Goal: Information Seeking & Learning: Learn about a topic

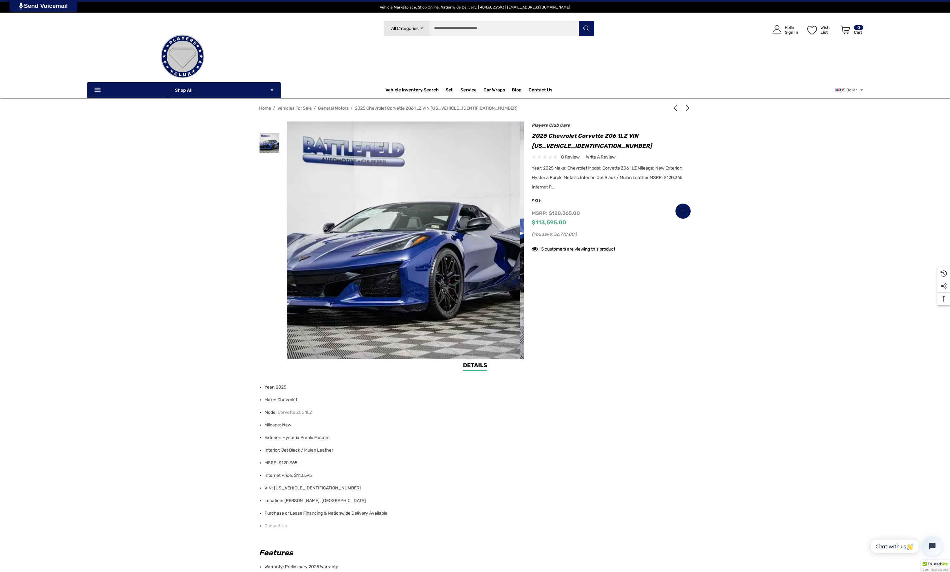
drag, startPoint x: 457, startPoint y: 222, endPoint x: 381, endPoint y: 221, distance: 75.7
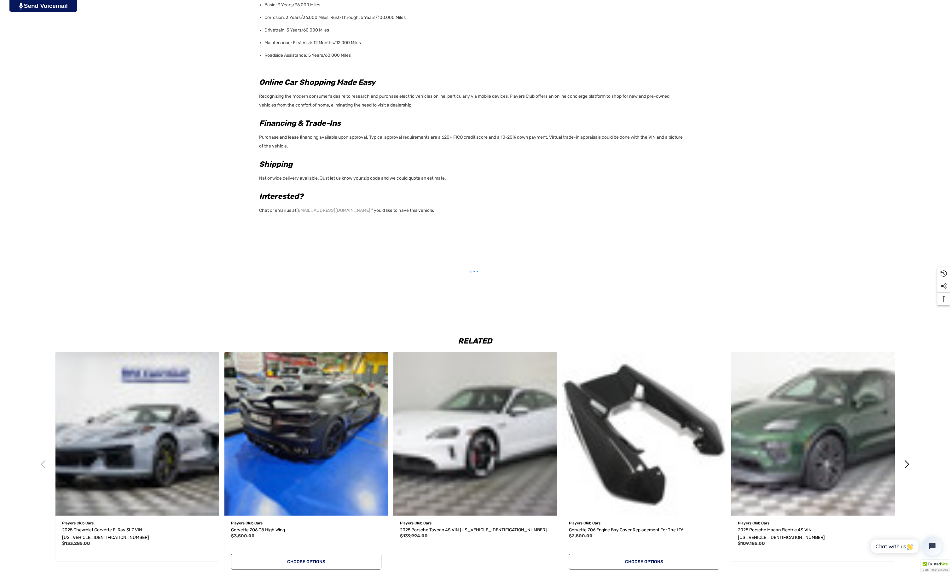
scroll to position [645, 0]
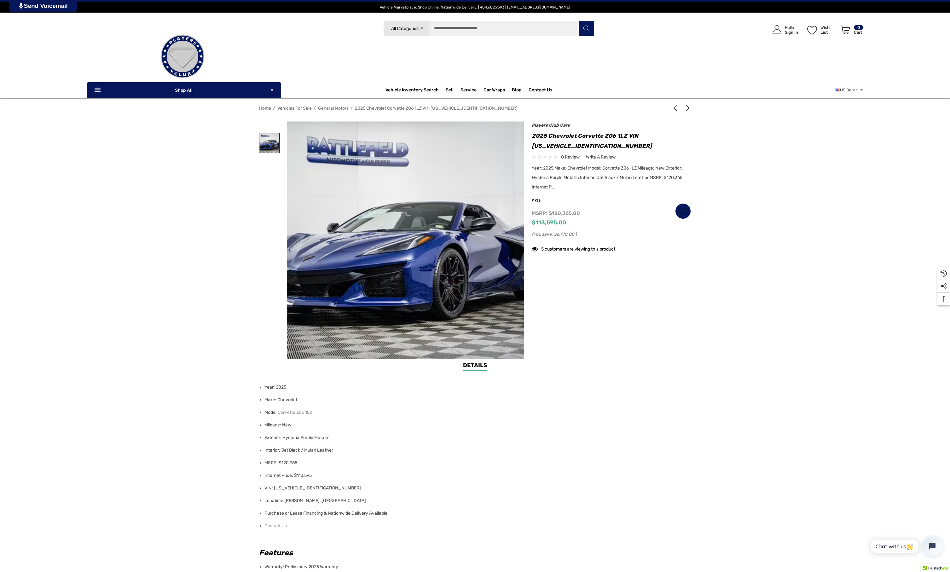
click at [272, 145] on img at bounding box center [269, 143] width 20 height 20
click at [266, 192] on link at bounding box center [269, 191] width 20 height 20
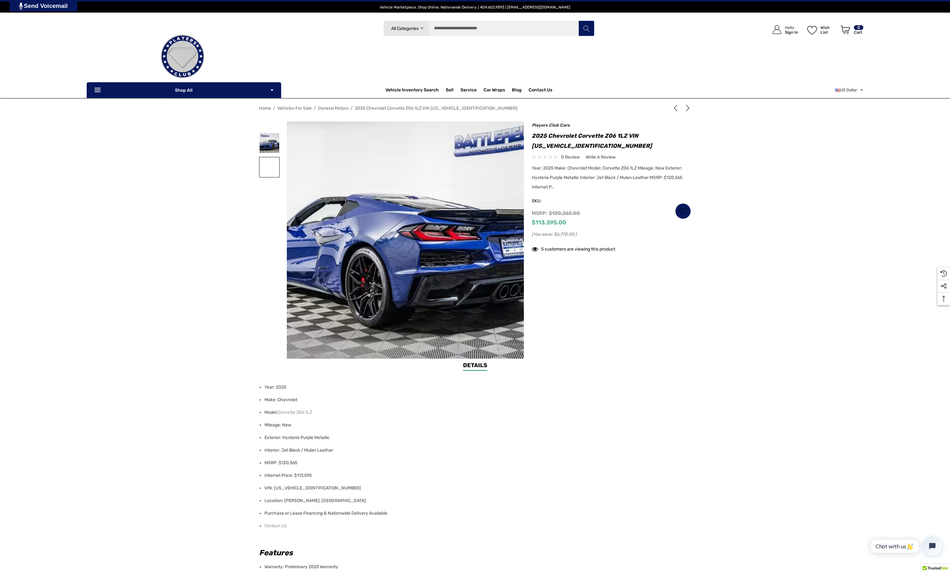
click at [270, 164] on link at bounding box center [269, 167] width 20 height 20
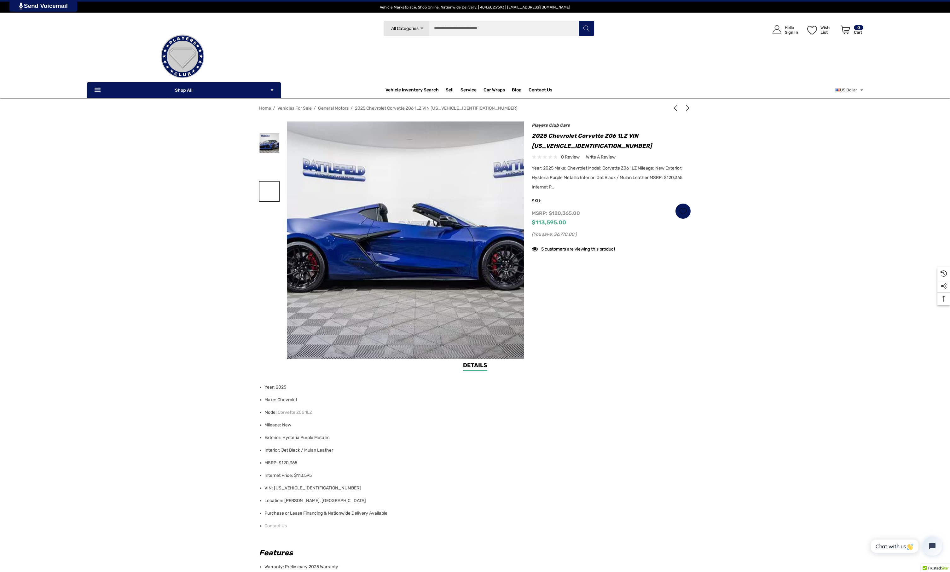
click at [267, 196] on link at bounding box center [269, 191] width 20 height 20
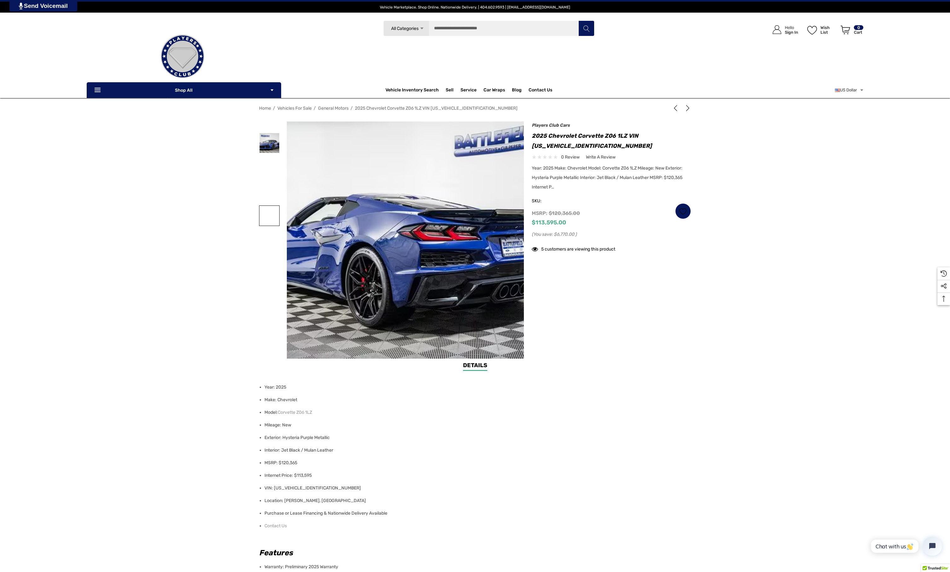
click at [268, 217] on link at bounding box center [269, 216] width 20 height 20
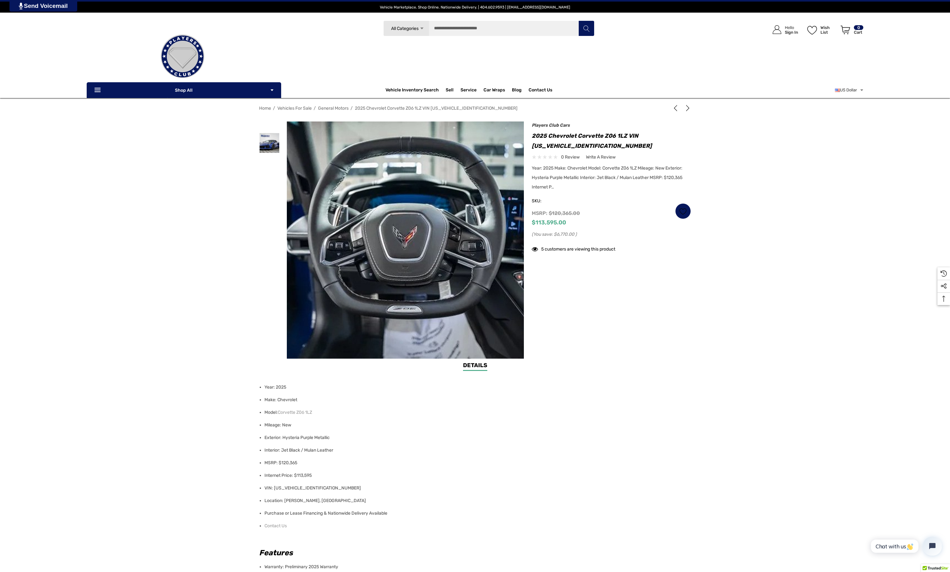
click at [270, 228] on div at bounding box center [269, 216] width 20 height 24
click at [270, 224] on link at bounding box center [269, 216] width 20 height 20
click at [271, 251] on div at bounding box center [269, 240] width 20 height 24
click at [270, 262] on div at bounding box center [269, 204] width 20 height 146
click at [271, 272] on div at bounding box center [269, 204] width 20 height 146
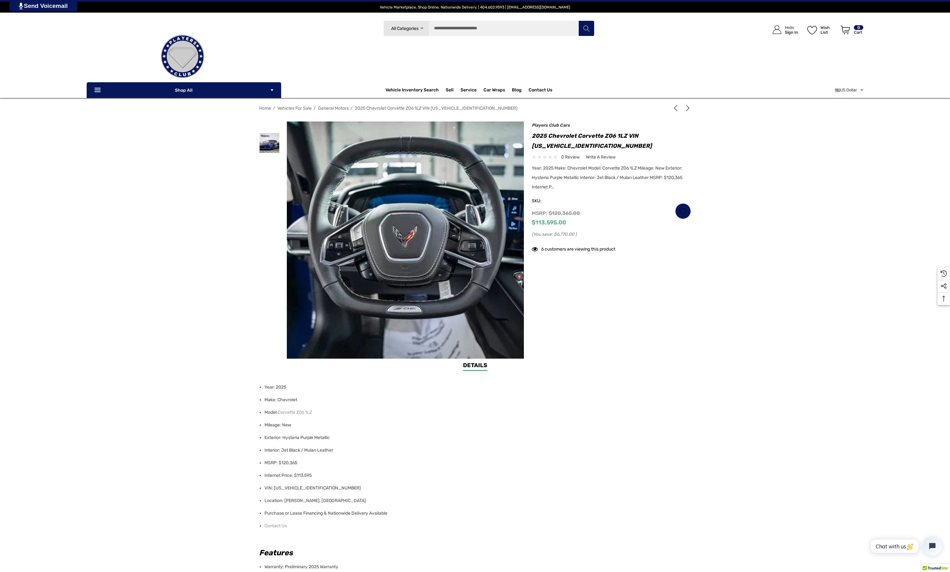
click at [271, 259] on div at bounding box center [269, 204] width 20 height 146
click at [271, 283] on div at bounding box center [269, 204] width 20 height 167
click at [274, 261] on div at bounding box center [269, 204] width 20 height 167
click at [251, 205] on div "Home Vehicles For Sale General Motors 2025 Chevrolet Corvette Z06 1LZ VIN 1G1YD…" at bounding box center [475, 232] width 950 height 258
click at [271, 204] on div at bounding box center [269, 216] width 20 height 24
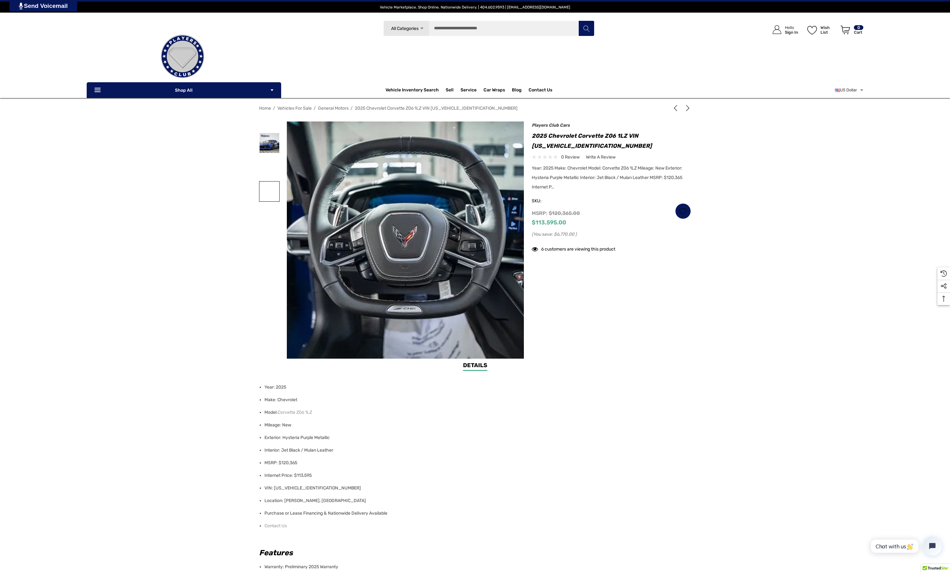
click at [272, 185] on link at bounding box center [269, 191] width 20 height 20
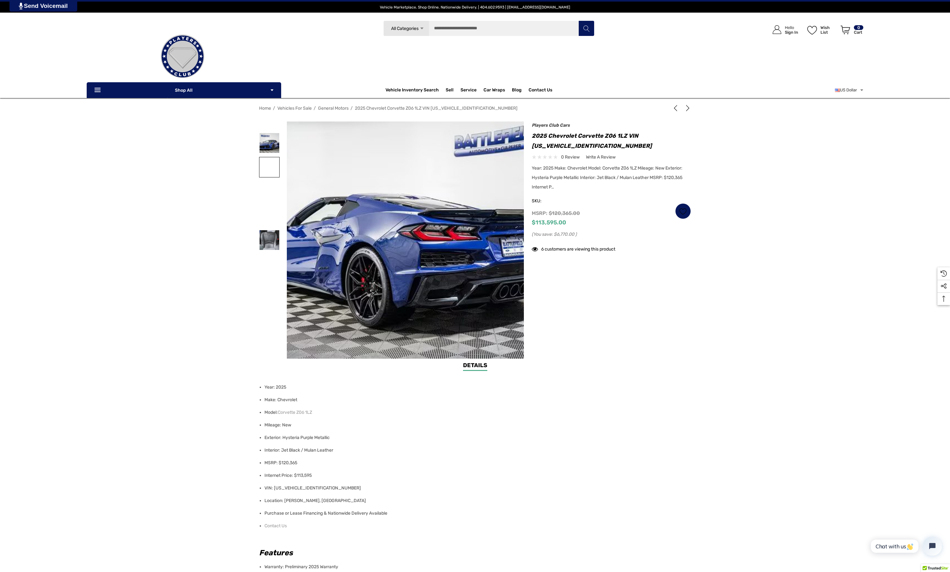
click at [274, 165] on link at bounding box center [269, 167] width 20 height 20
